Goal: Download file/media

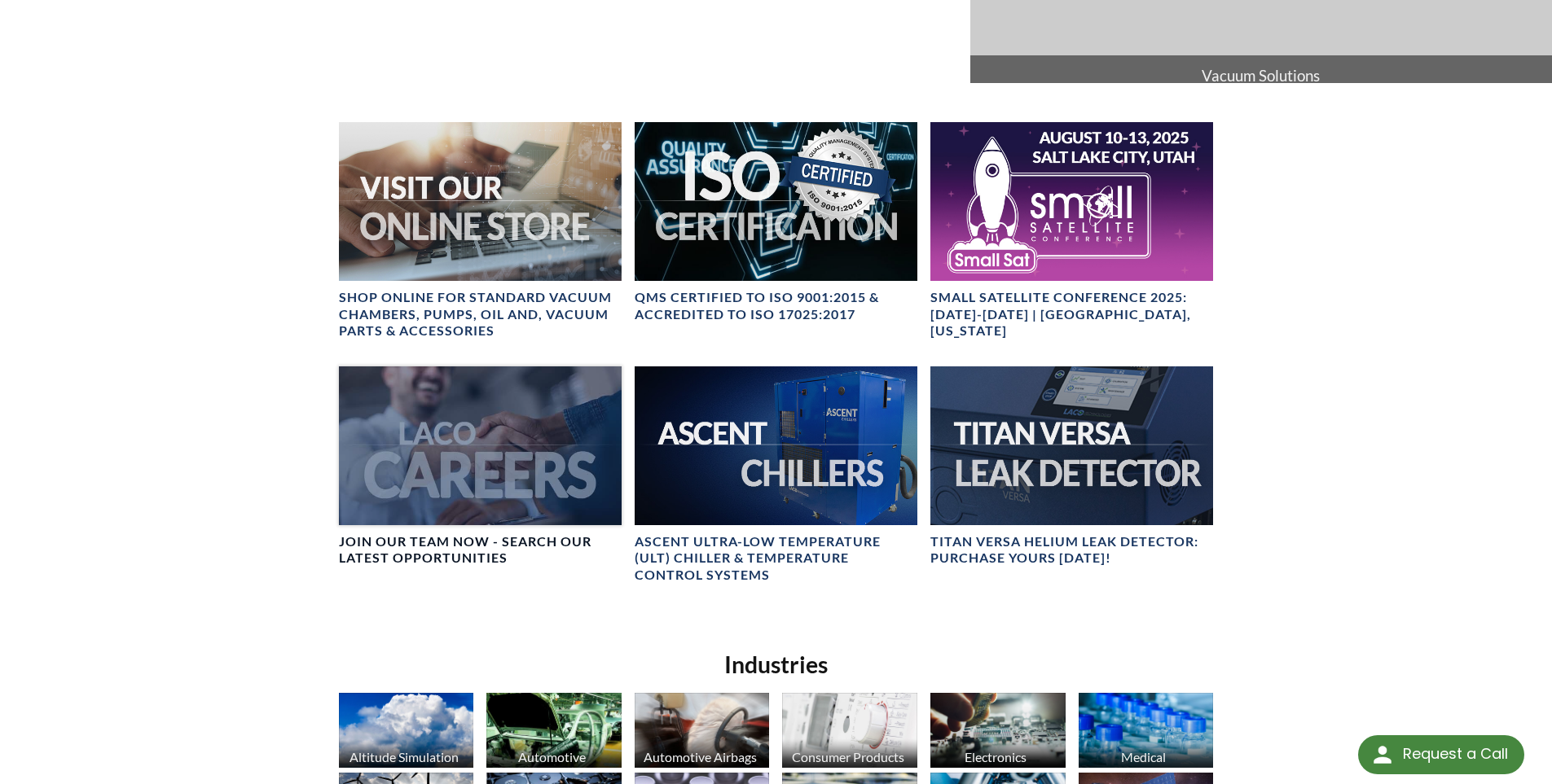
scroll to position [652, 0]
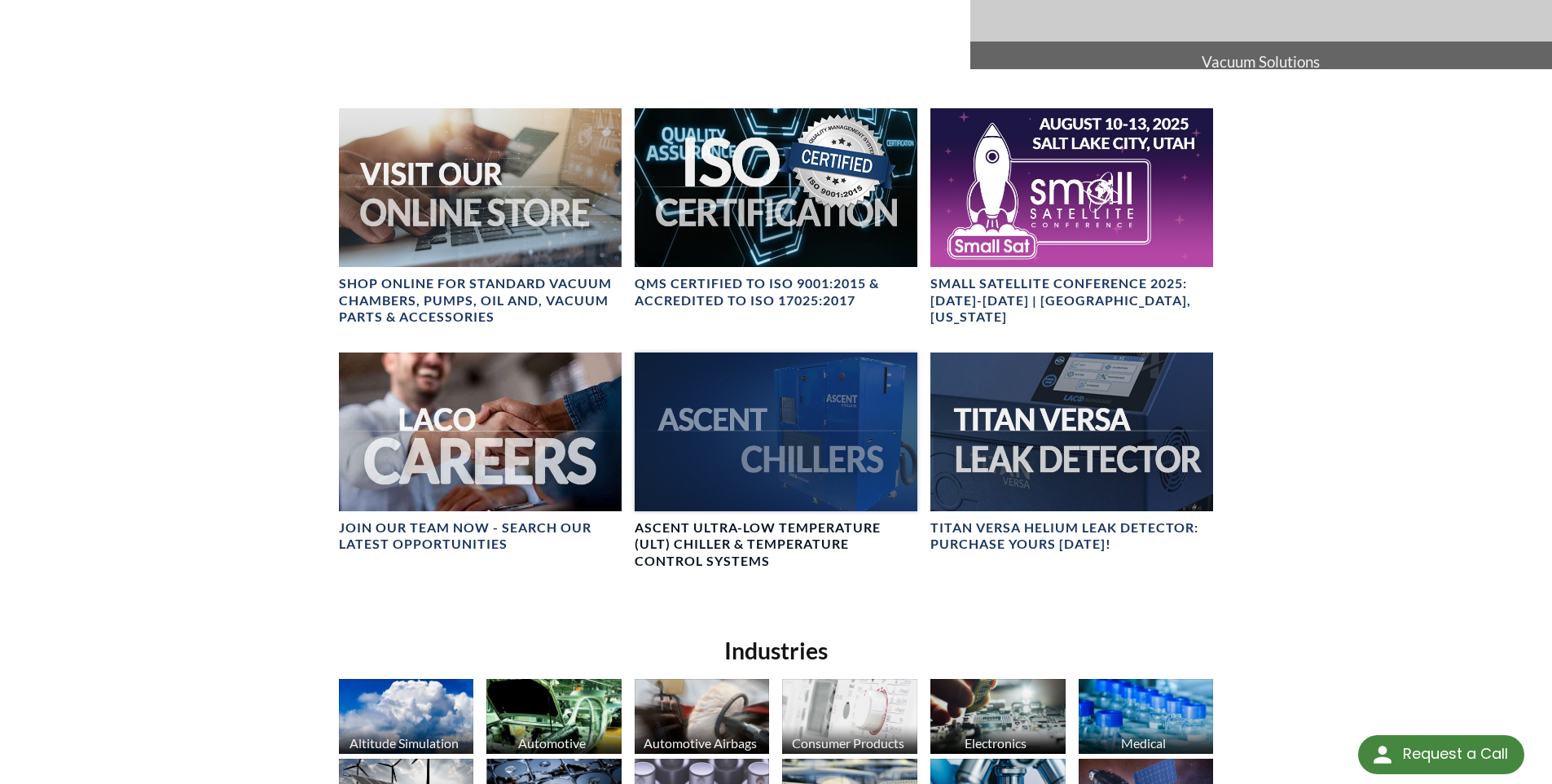
click at [685, 424] on div at bounding box center [776, 432] width 283 height 159
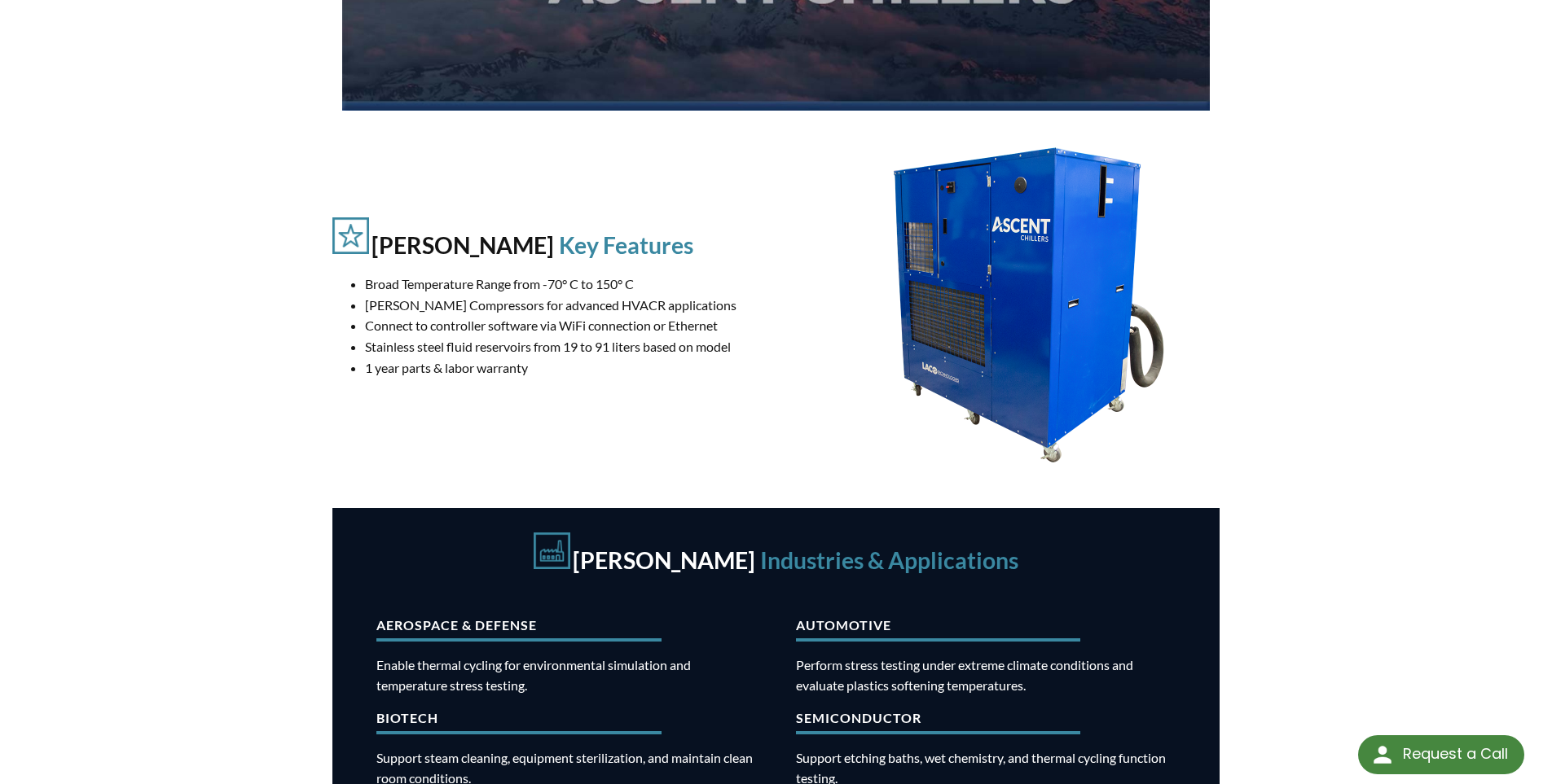
scroll to position [325, 0]
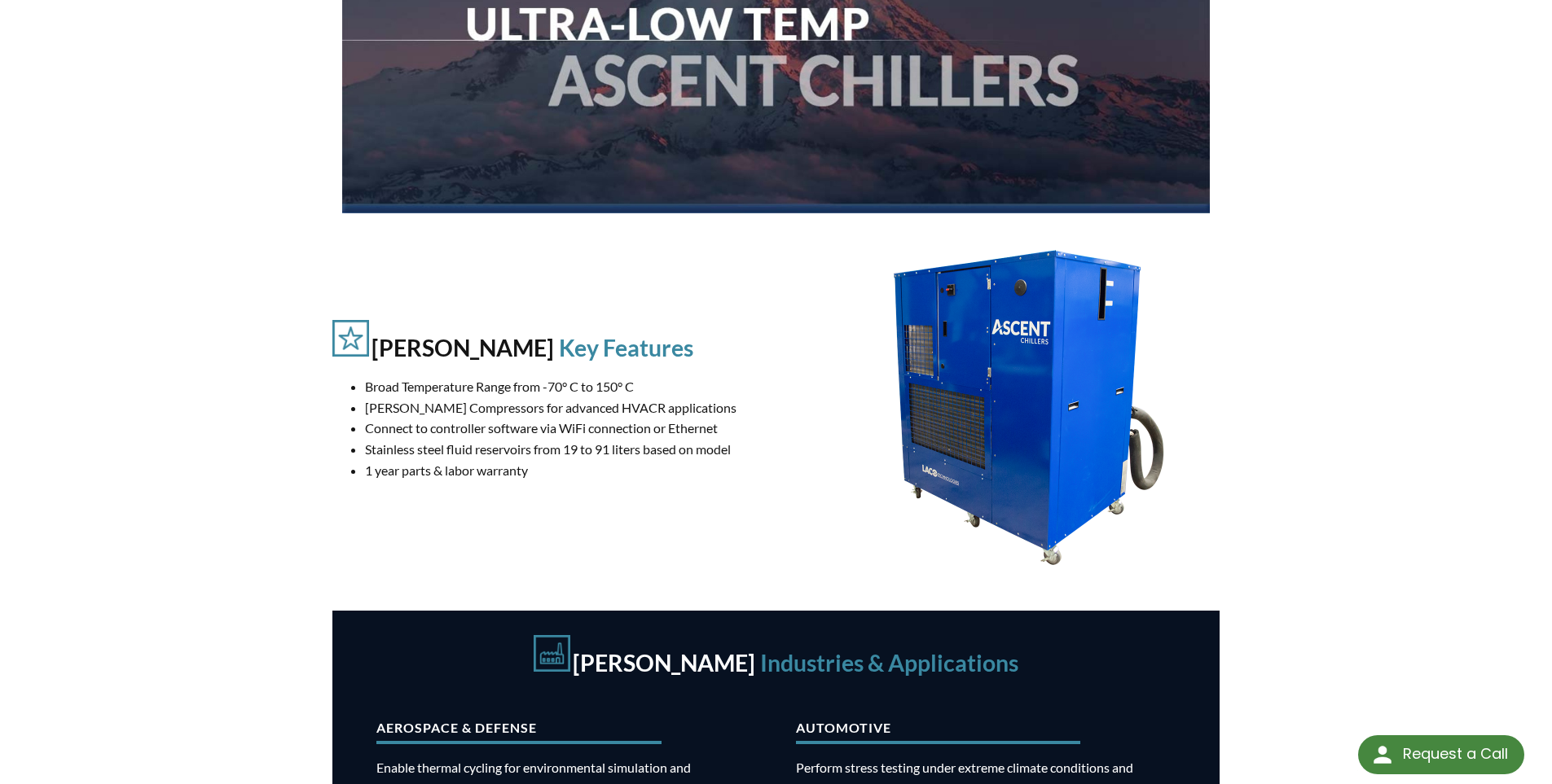
click at [445, 433] on li "Connect to controller software via WiFi connection or Ethernet" at bounding box center [579, 428] width 429 height 21
click at [448, 452] on li "Stainless steel fluid reservoirs from 19 to 91 liters based on model" at bounding box center [579, 449] width 429 height 21
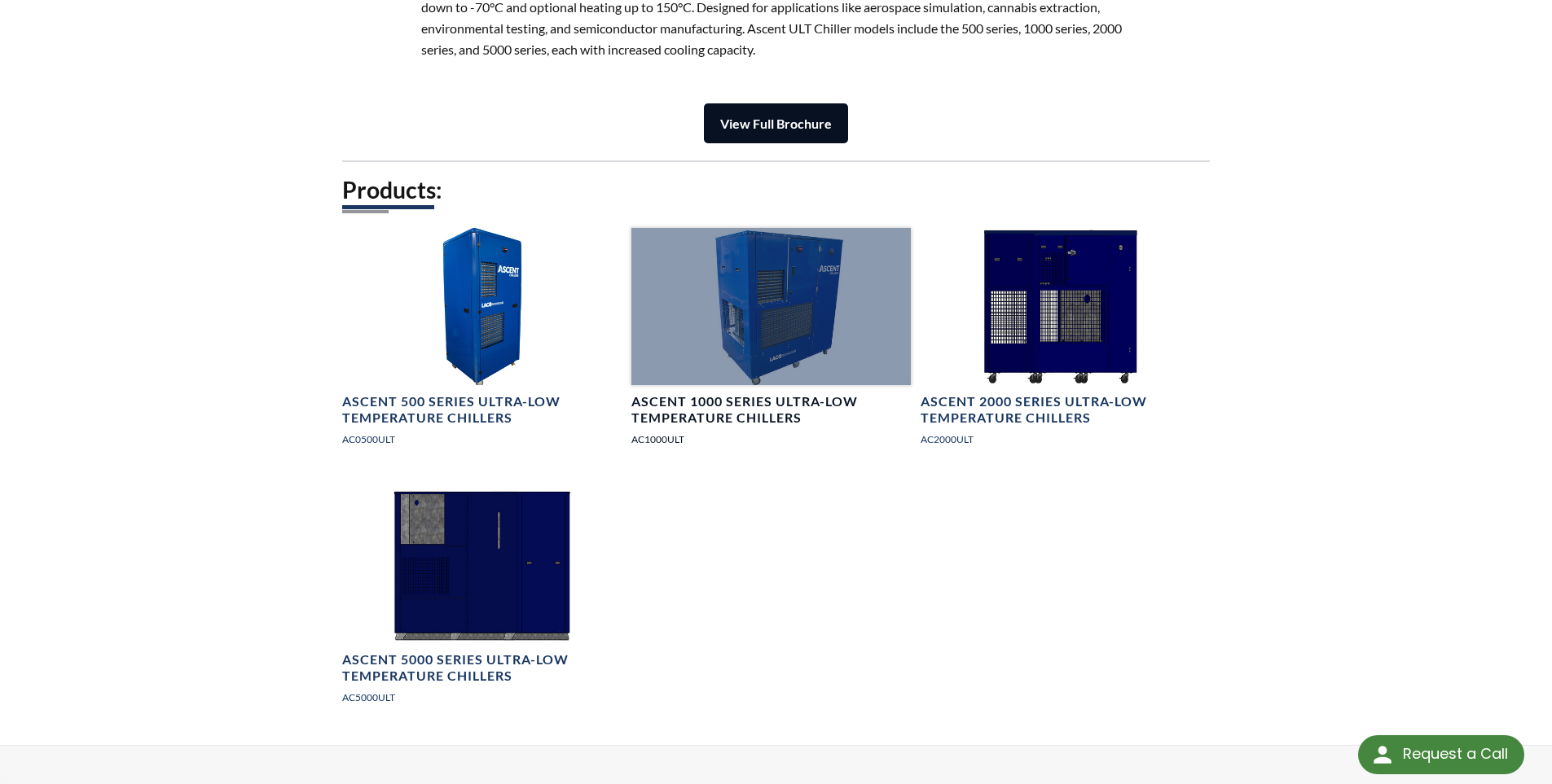
scroll to position [2199, 0]
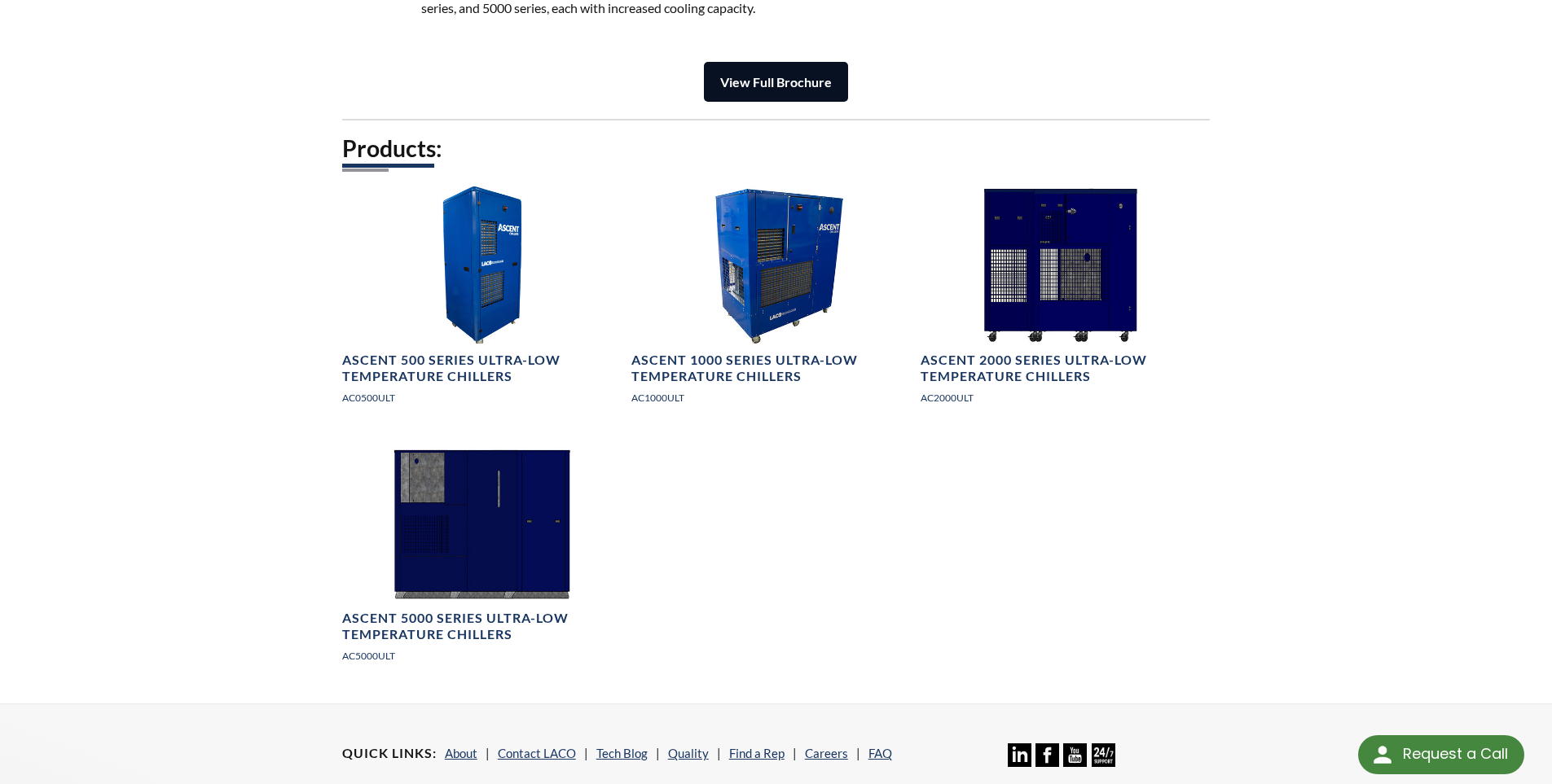
click at [767, 73] on link "View Full Brochure" at bounding box center [775, 82] width 144 height 40
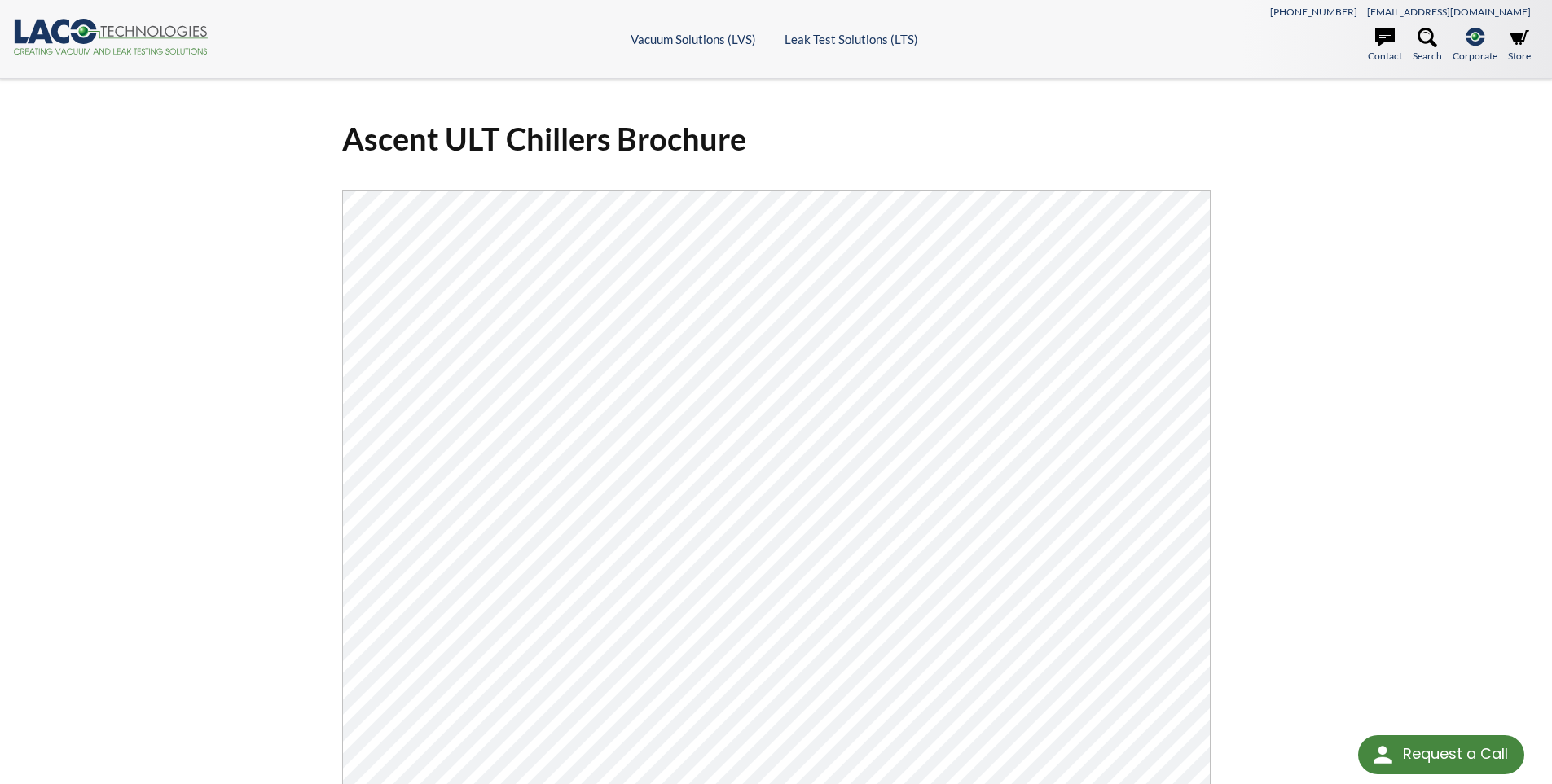
click at [223, 452] on div "Ascent ULT Chillers Brochure Click Here To Download" at bounding box center [776, 553] width 1552 height 948
